Goal: Transaction & Acquisition: Purchase product/service

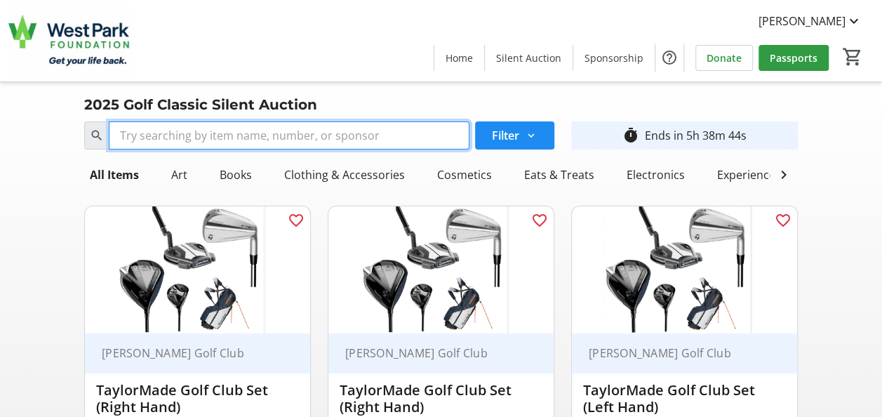
click at [224, 124] on input "Search" at bounding box center [289, 135] width 361 height 28
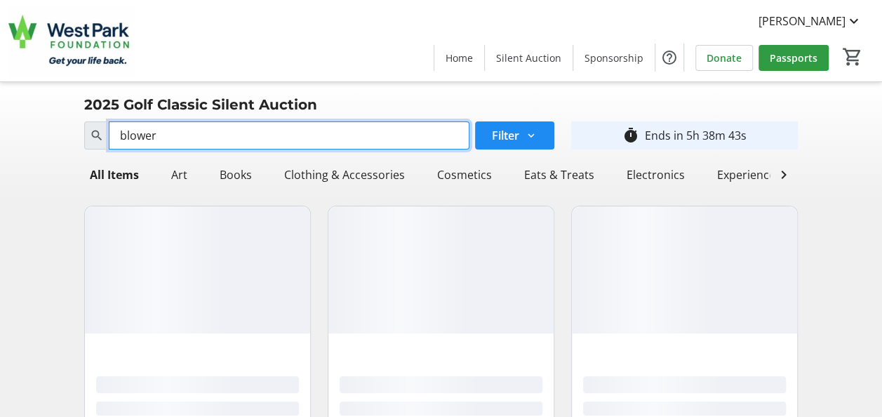
type input "blower"
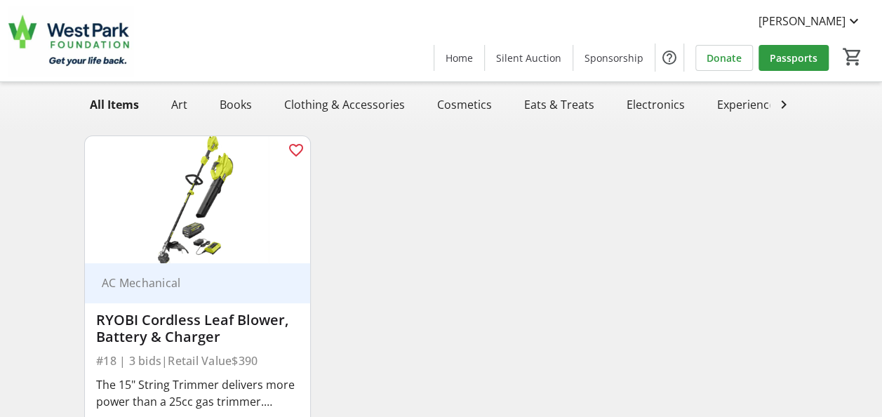
scroll to position [191, 0]
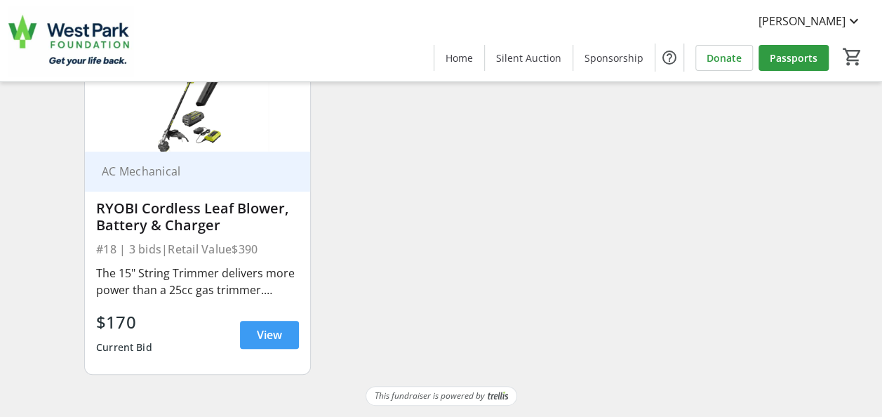
click at [249, 327] on span at bounding box center [269, 335] width 59 height 34
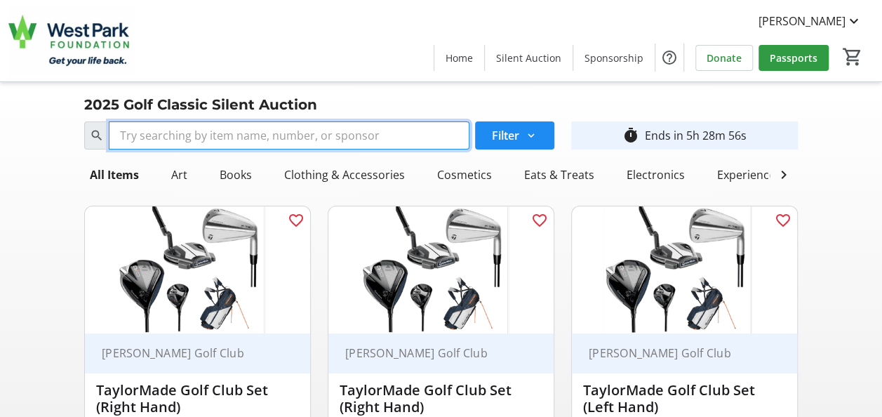
click at [376, 137] on input "Search" at bounding box center [289, 135] width 361 height 28
type input "61"
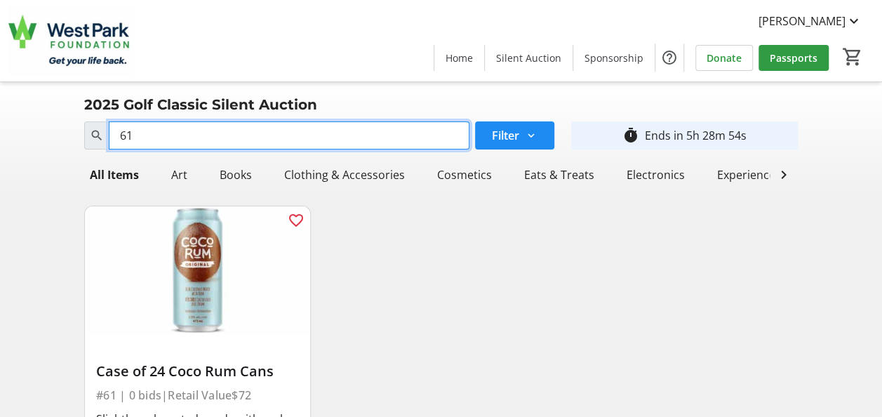
scroll to position [70, 0]
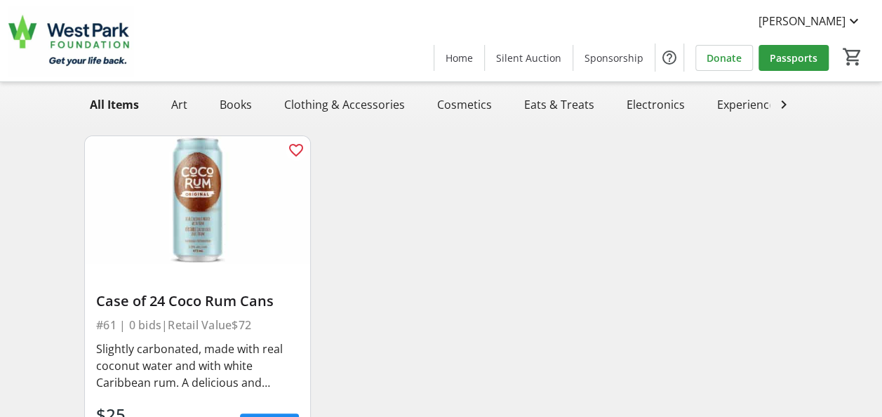
click at [192, 180] on img at bounding box center [197, 199] width 225 height 127
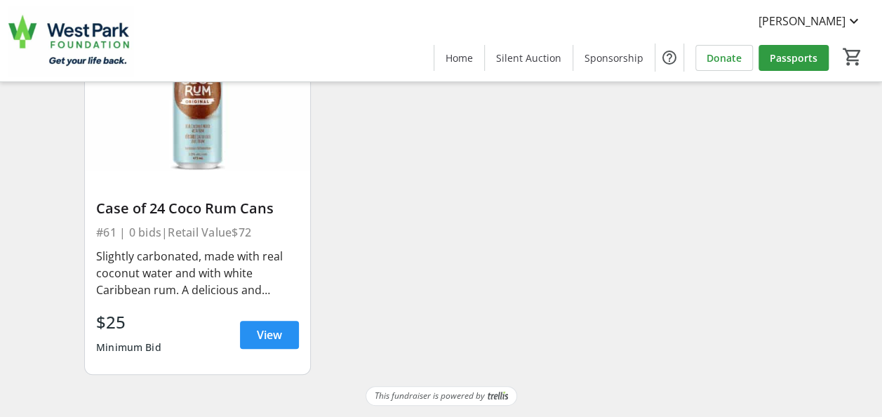
click at [269, 324] on span at bounding box center [269, 335] width 59 height 34
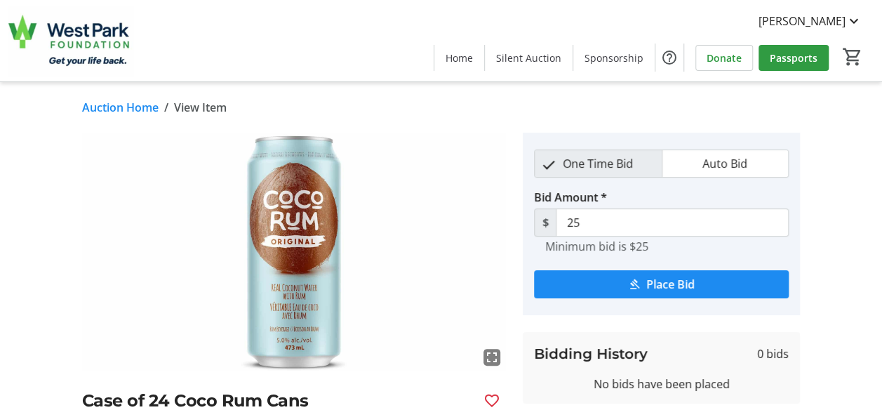
click at [142, 102] on link "Auction Home" at bounding box center [120, 107] width 76 height 17
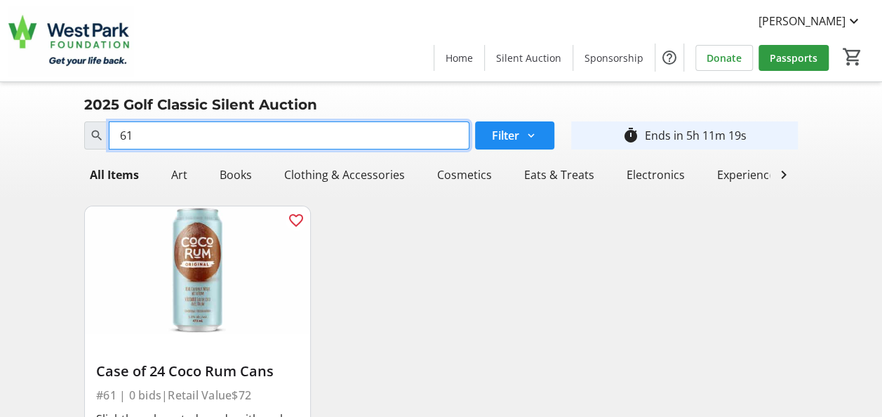
drag, startPoint x: 319, startPoint y: 147, endPoint x: 42, endPoint y: 122, distance: 278.1
click at [42, 122] on div "Search 61 Filter timer_outline Ends in 5h 11m 19s All Items Art Books Clothing …" at bounding box center [441, 332] width 876 height 433
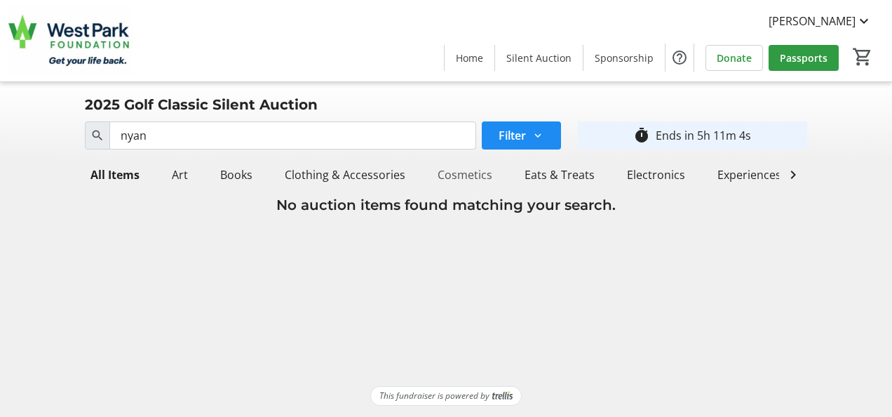
drag, startPoint x: 724, startPoint y: 222, endPoint x: 457, endPoint y: 186, distance: 268.9
click at [724, 215] on h3 "No auction items found matching your search." at bounding box center [446, 204] width 722 height 21
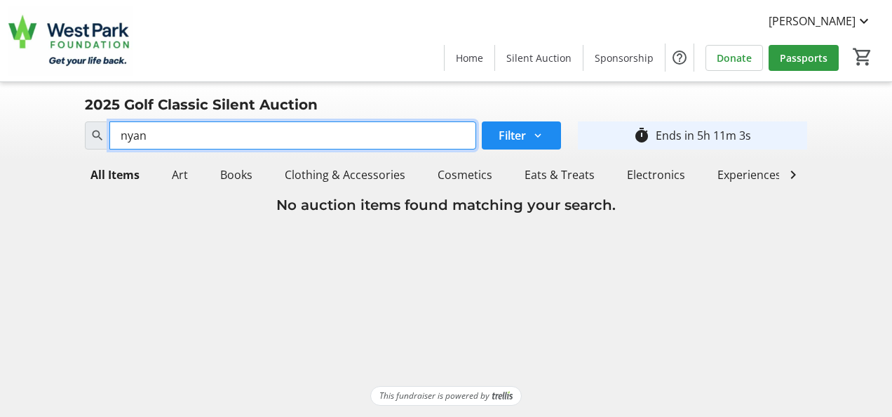
drag, startPoint x: 379, startPoint y: 144, endPoint x: 57, endPoint y: 129, distance: 322.3
click at [57, 129] on div "Search nyan Filter timer_outline Ends in 5h 11m 3s All Items Art Books Clothing…" at bounding box center [446, 166] width 887 height 100
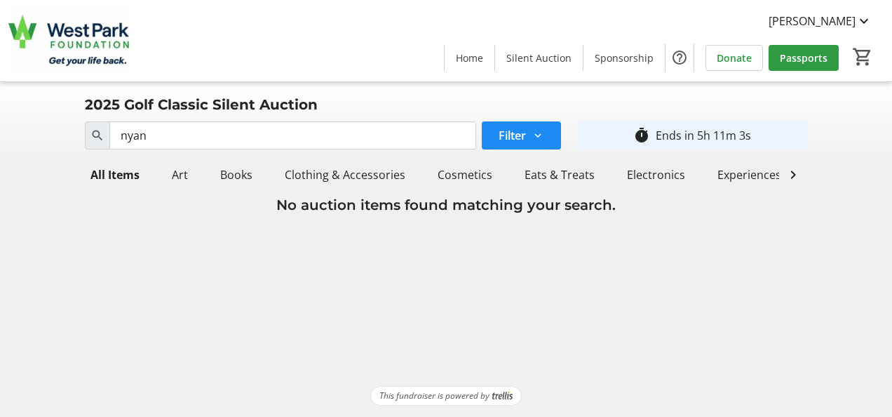
click at [60, 123] on div "Search nyan Filter timer_outline Ends in 5h 11m 3s All Items Art Books Clothing…" at bounding box center [446, 166] width 887 height 100
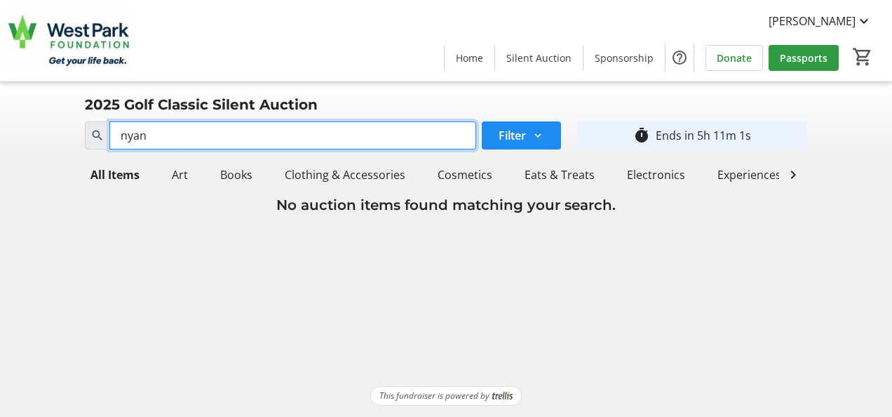
click at [157, 139] on input "nyan" at bounding box center [292, 135] width 366 height 28
type input "n"
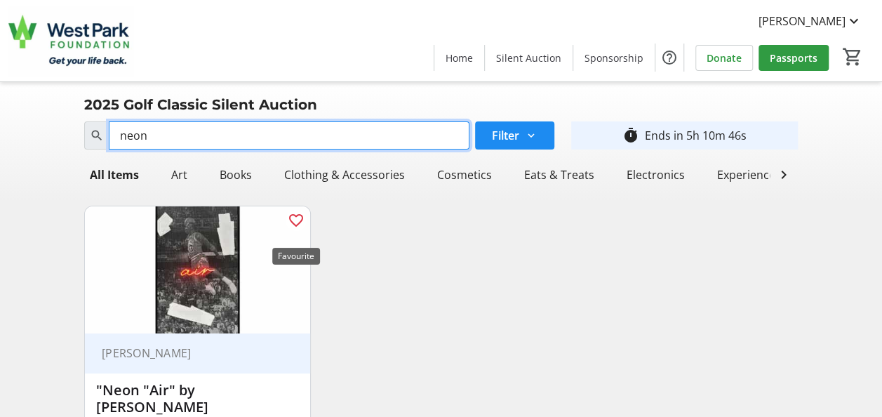
scroll to position [174, 0]
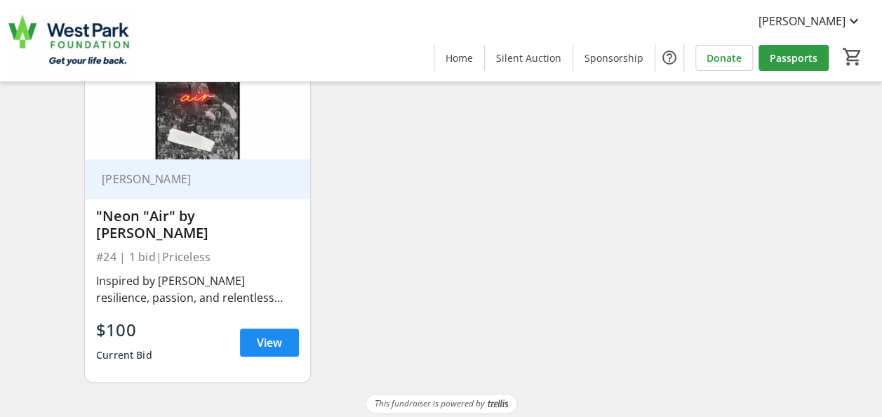
type input "neon"
click at [192, 226] on div ""Neon "Air" by [PERSON_NAME]" at bounding box center [197, 225] width 203 height 34
drag, startPoint x: 291, startPoint y: 338, endPoint x: 284, endPoint y: 334, distance: 8.2
click at [291, 338] on span at bounding box center [269, 342] width 59 height 34
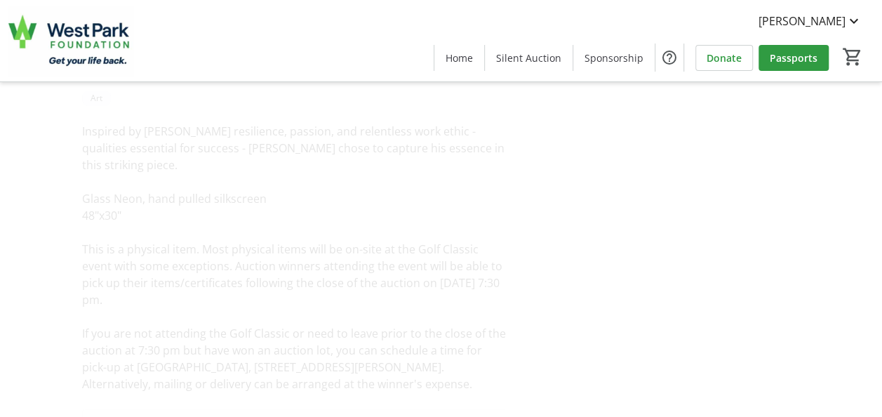
scroll to position [70, 0]
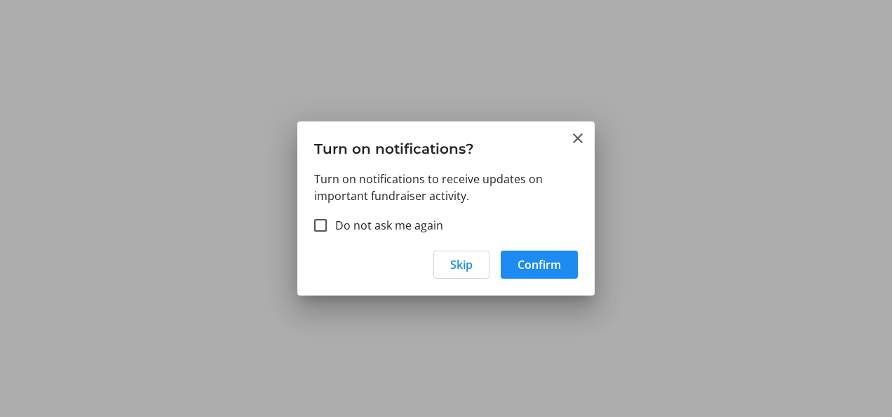
click at [571, 118] on div at bounding box center [446, 208] width 892 height 417
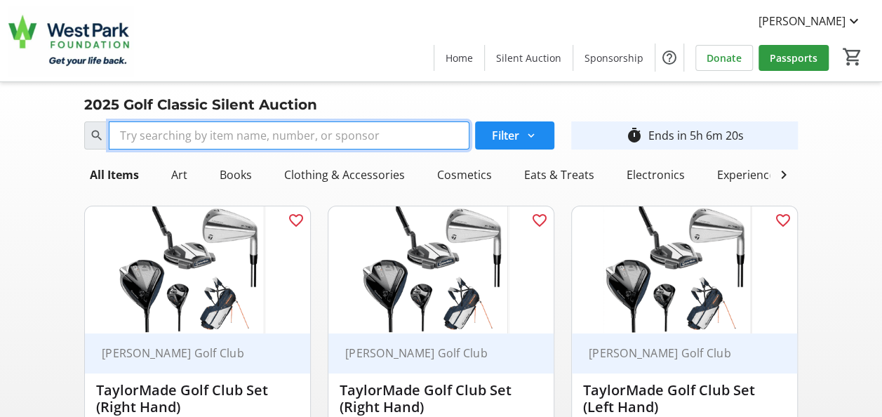
click at [310, 129] on input "Search" at bounding box center [289, 135] width 361 height 28
type input "air"
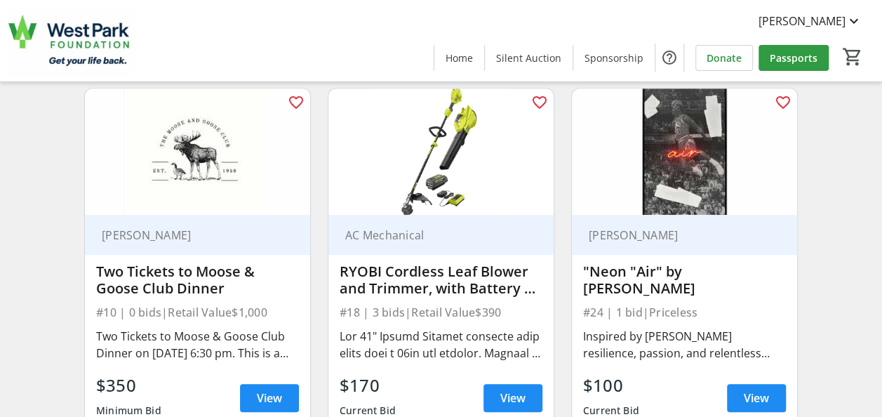
scroll to position [631, 0]
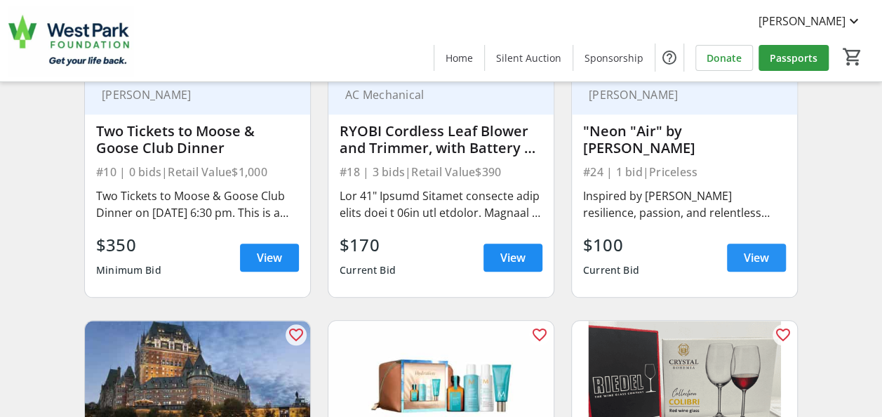
click at [746, 266] on span "View" at bounding box center [755, 257] width 25 height 17
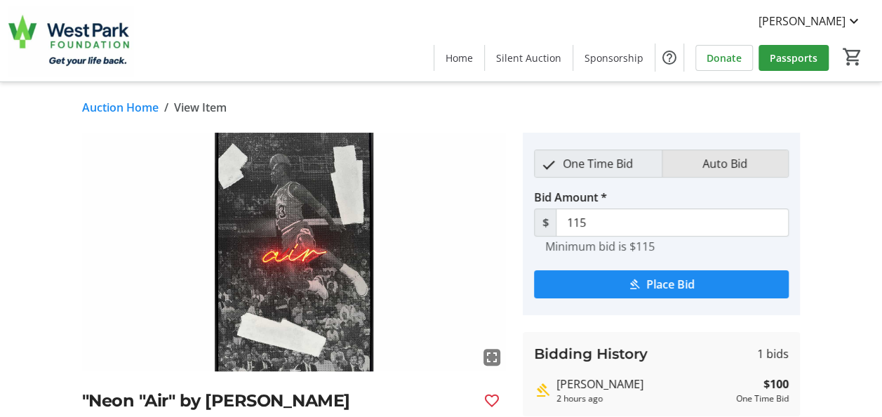
click at [692, 164] on mat-pseudo-checkbox "button" at bounding box center [688, 165] width 13 height 13
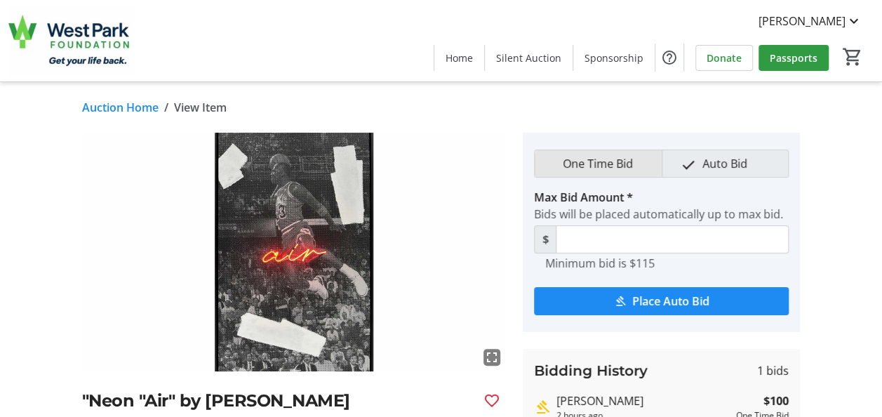
click at [636, 166] on span "One Time Bid" at bounding box center [597, 163] width 87 height 27
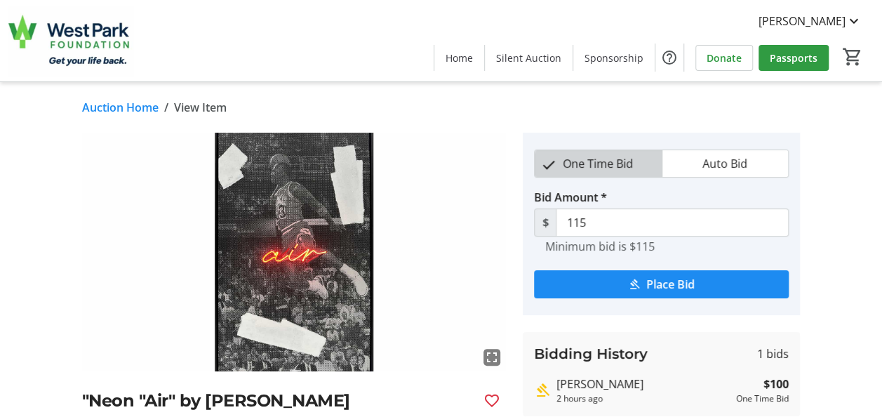
click at [636, 166] on span "One Time Bid" at bounding box center [597, 163] width 87 height 27
click at [143, 111] on link "Auction Home" at bounding box center [120, 107] width 76 height 17
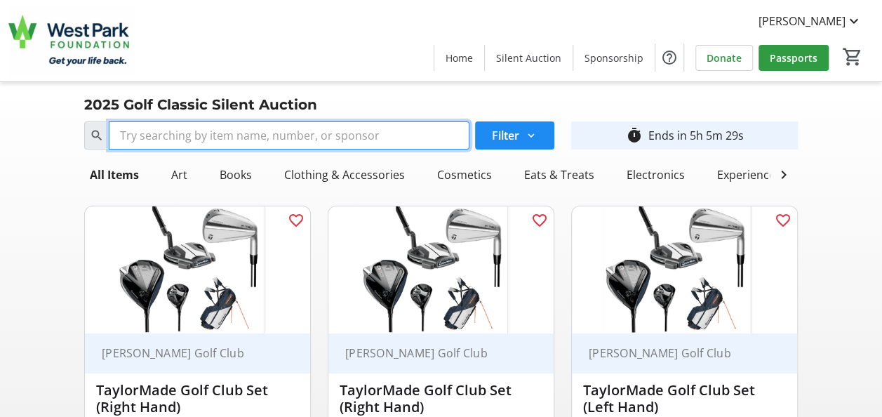
drag, startPoint x: 238, startPoint y: 135, endPoint x: 241, endPoint y: 126, distance: 9.5
click at [238, 135] on input "Search" at bounding box center [289, 135] width 361 height 28
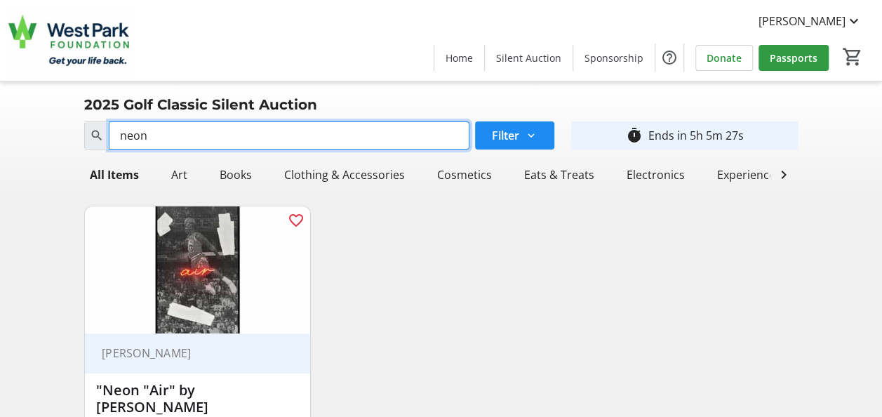
scroll to position [174, 0]
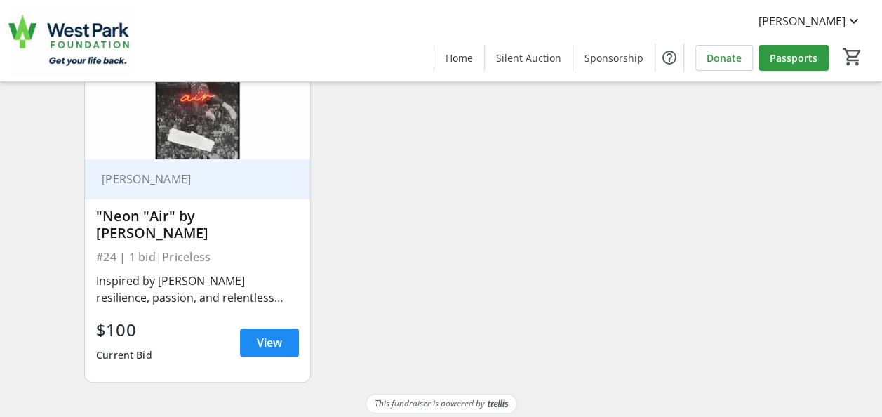
type input "neon"
click at [440, 225] on div "favorite_outline Mahyar Amiri "Neon "Air" by Mahyar Amiri #24 | 1 bid | Pricele…" at bounding box center [441, 206] width 730 height 373
click at [267, 334] on span "View" at bounding box center [269, 342] width 25 height 17
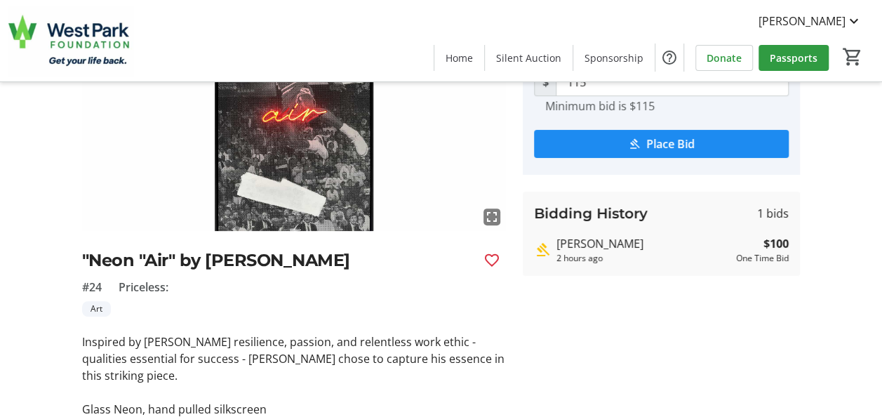
scroll to position [210, 0]
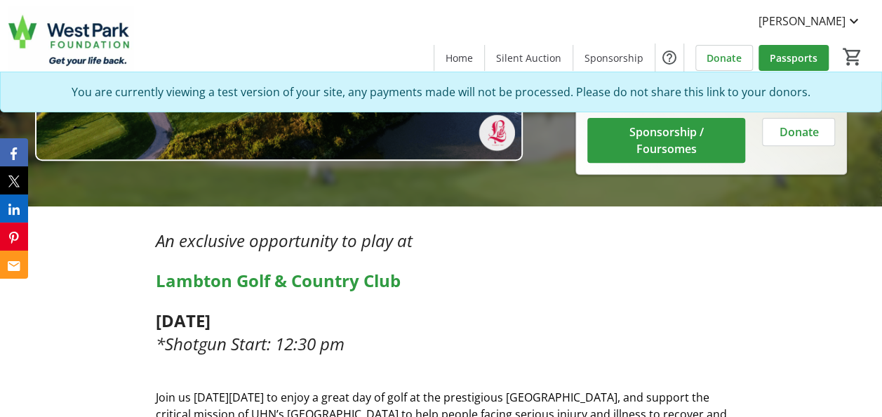
scroll to position [351, 0]
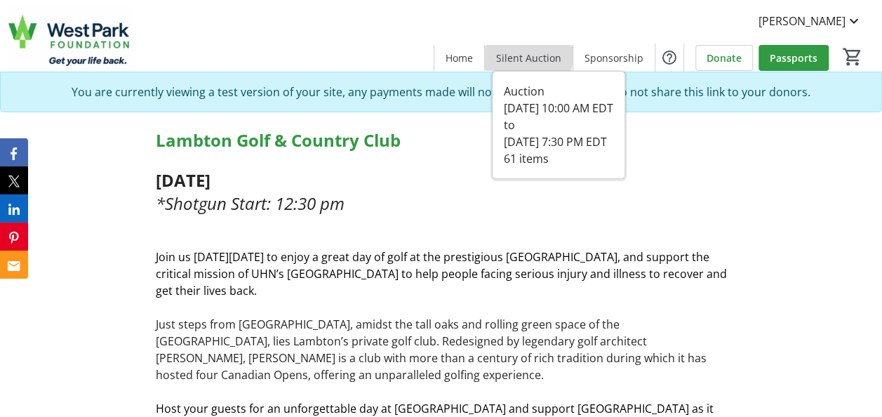
click at [534, 51] on span "Silent Auction" at bounding box center [528, 57] width 65 height 15
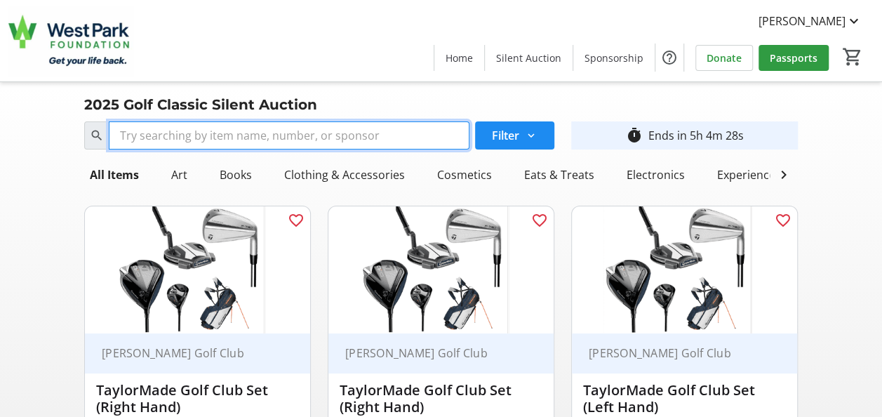
click at [308, 147] on input "Search" at bounding box center [289, 135] width 361 height 28
type input "air"
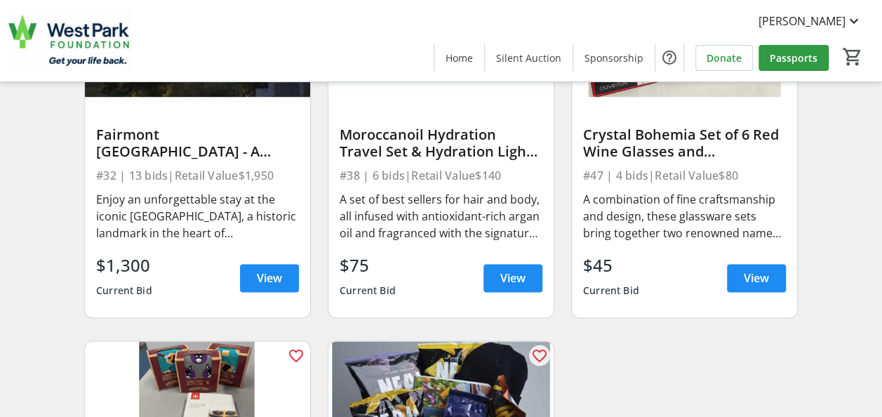
scroll to position [561, 0]
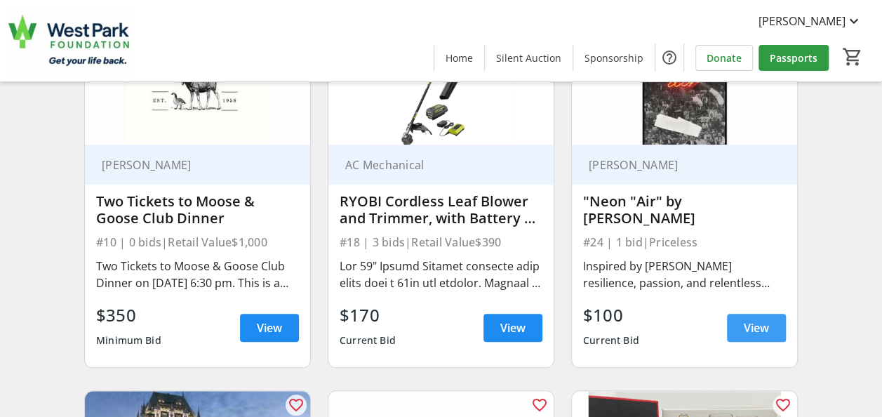
click at [743, 330] on span "View" at bounding box center [755, 327] width 25 height 17
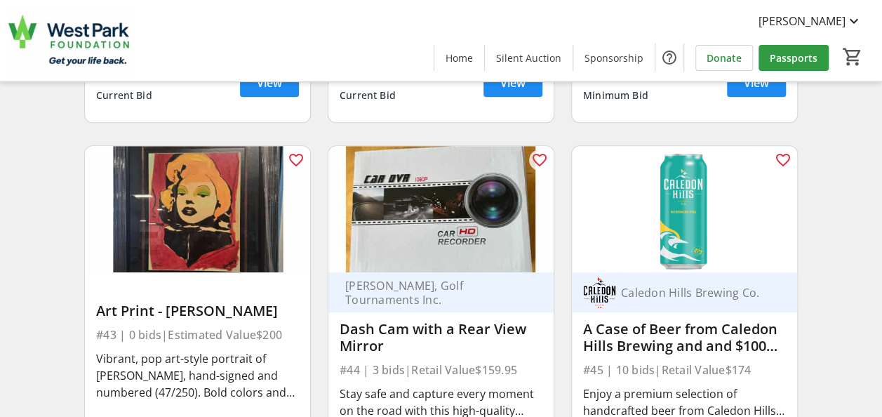
scroll to position [5713, 0]
